Goal: Find contact information: Obtain details needed to contact an individual or organization

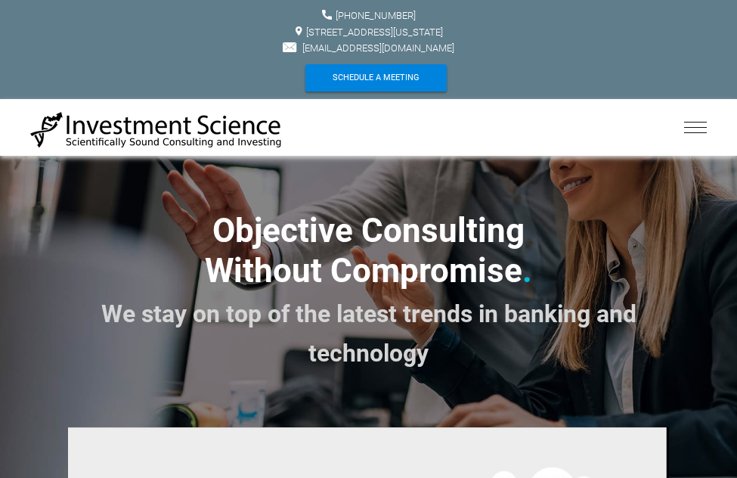
click at [0, 0] on link "more..." at bounding box center [0, 0] width 0 height 0
click at [0, 0] on span "Contact Us" at bounding box center [0, 0] width 0 height 0
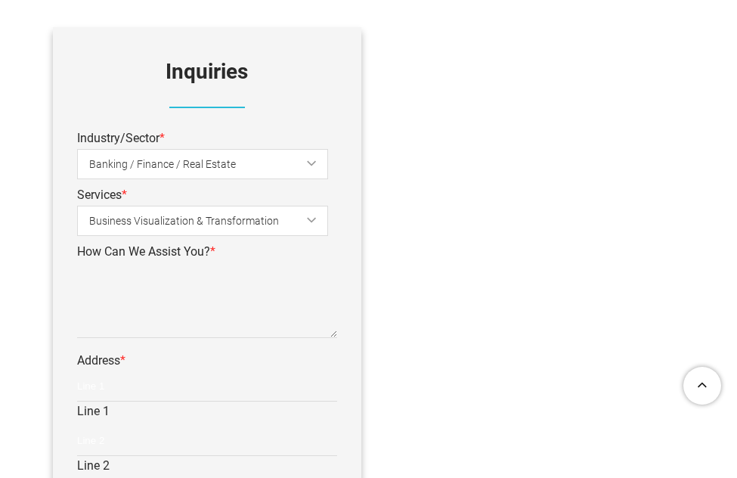
scroll to position [385, 0]
click at [217, 163] on span "Banking / Finance / Real Estate" at bounding box center [214, 165] width 251 height 34
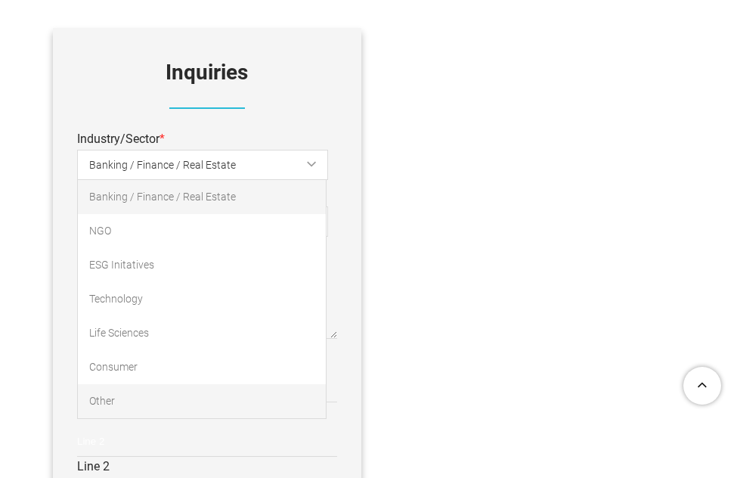
click at [157, 389] on link "Other" at bounding box center [202, 401] width 248 height 34
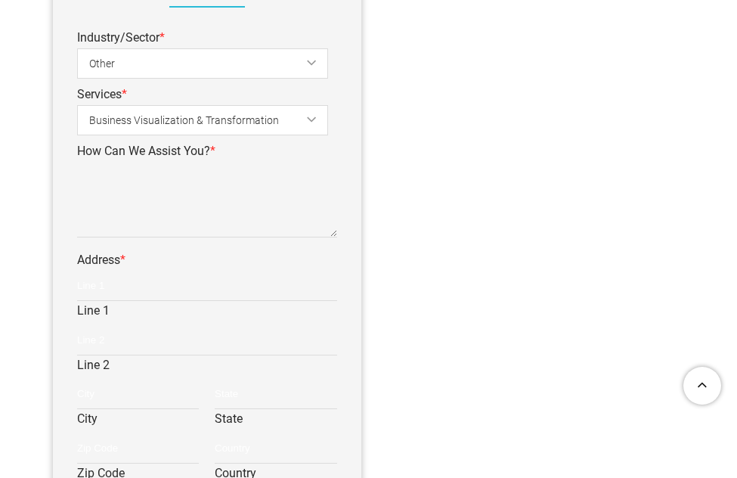
scroll to position [487, 0]
click at [146, 185] on textarea "How Can We Assist You? *" at bounding box center [207, 199] width 260 height 76
click at [133, 103] on span "Business Visualization & Transformation" at bounding box center [214, 120] width 251 height 34
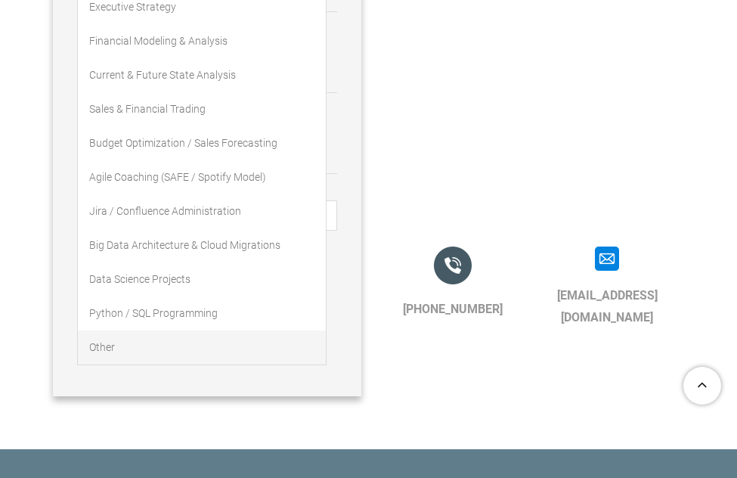
scroll to position [938, 0]
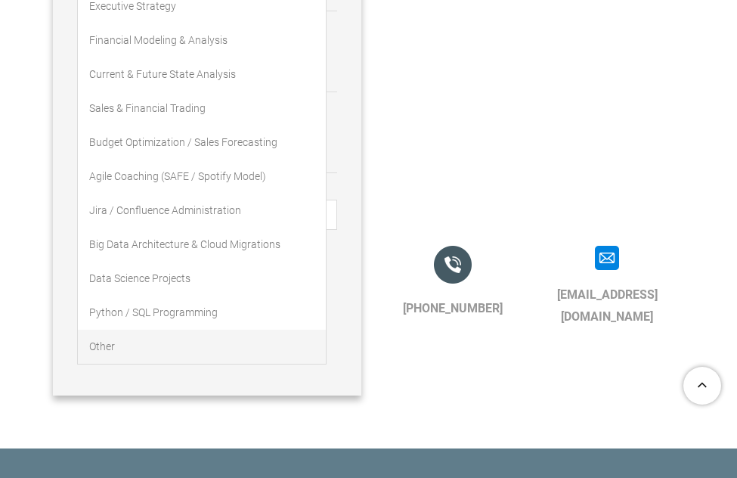
click at [96, 342] on link "Other" at bounding box center [202, 346] width 248 height 34
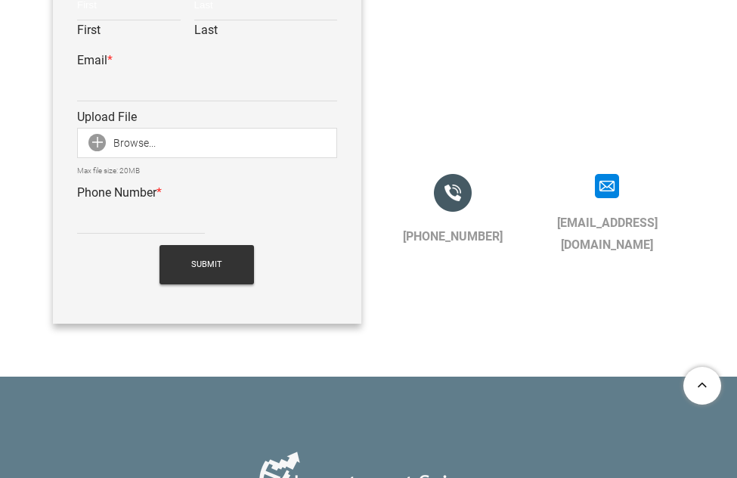
scroll to position [1010, 0]
